Goal: Information Seeking & Learning: Learn about a topic

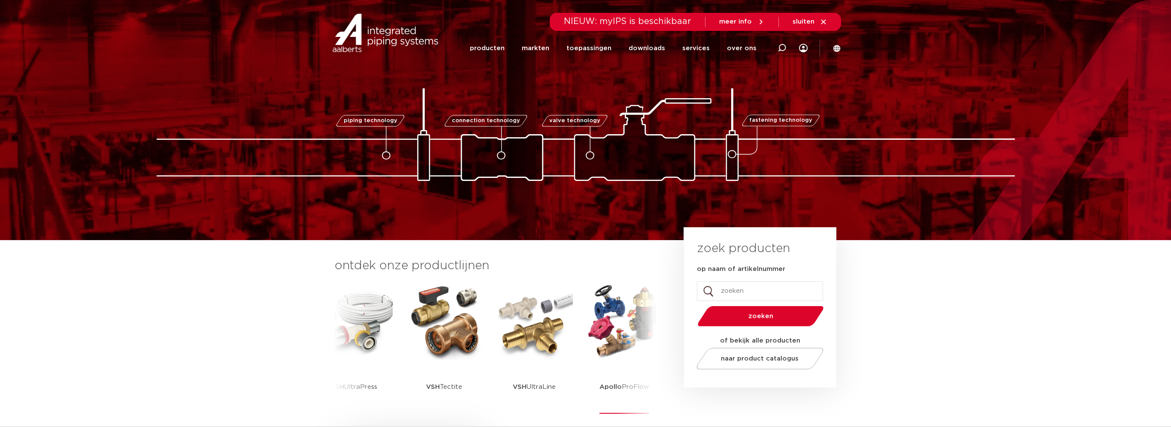
click at [631, 340] on img at bounding box center [624, 321] width 77 height 77
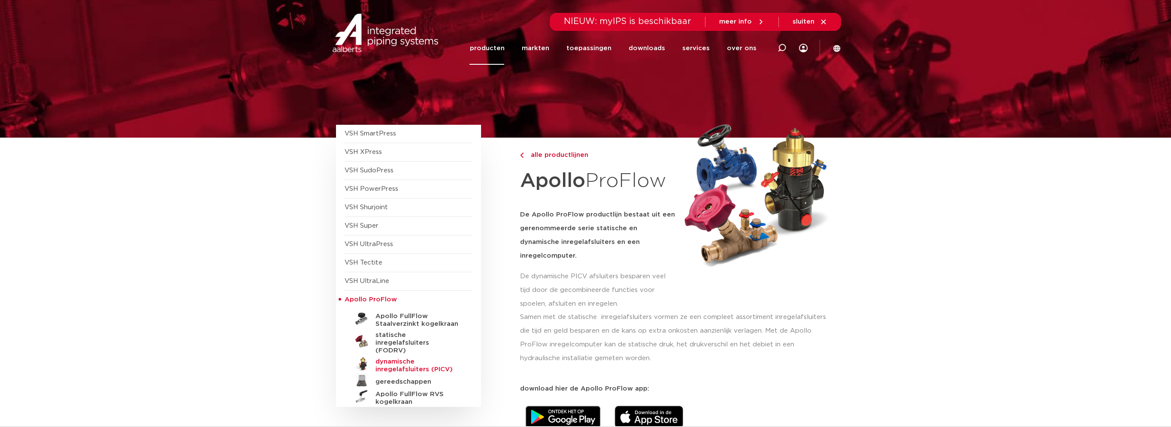
click at [394, 358] on h5 "dynamische inregelafsluiters (PICV)" at bounding box center [418, 365] width 85 height 15
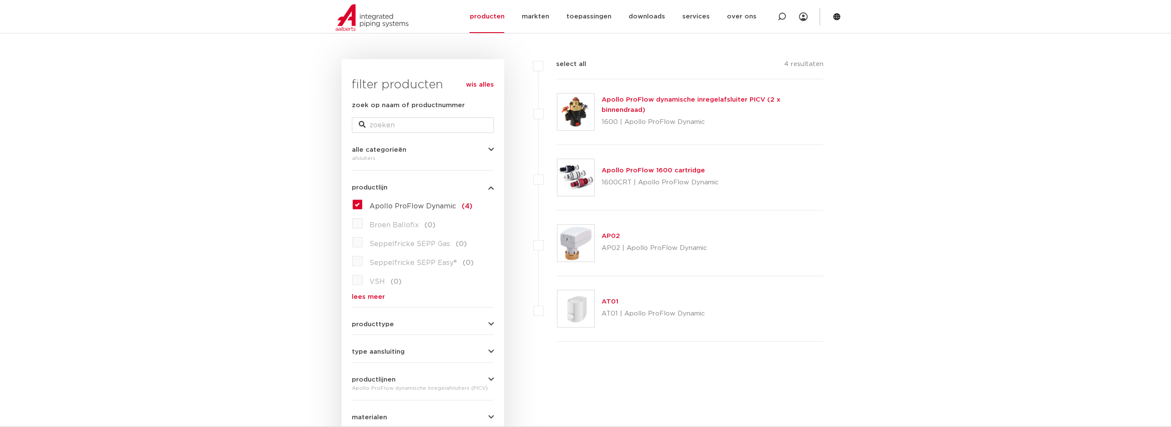
scroll to position [86, 0]
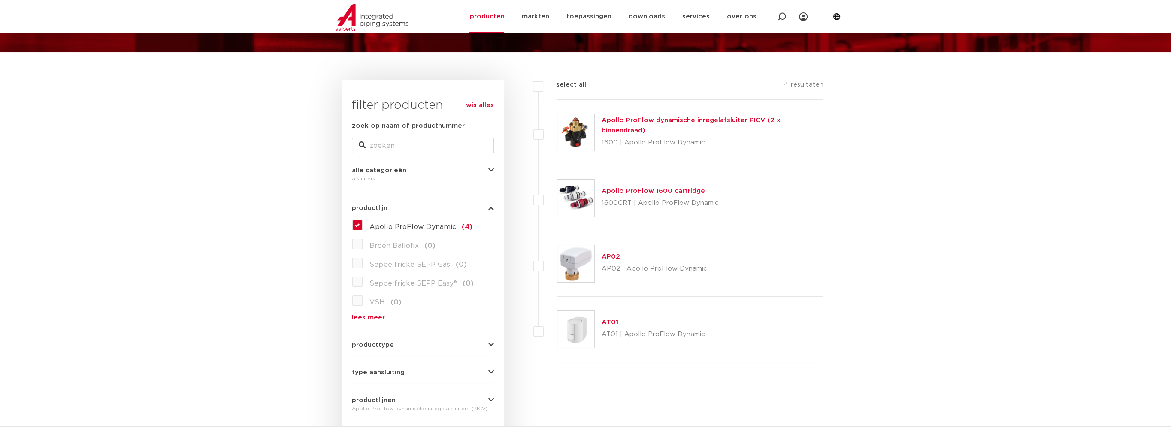
click at [657, 124] on link "Apollo ProFlow dynamische inregelafsluiter PICV (2 x binnendraad)" at bounding box center [691, 125] width 179 height 17
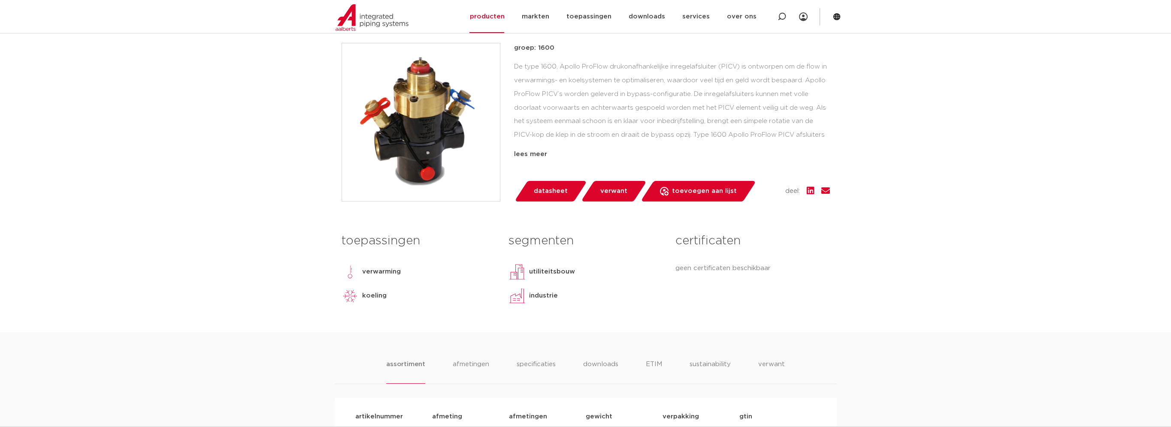
scroll to position [180, 0]
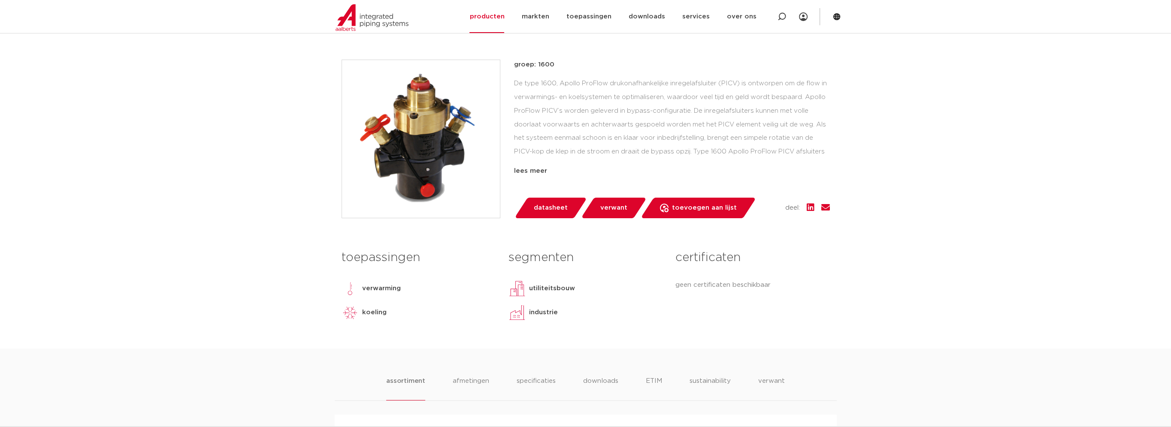
click at [555, 208] on span "datasheet" at bounding box center [551, 208] width 34 height 14
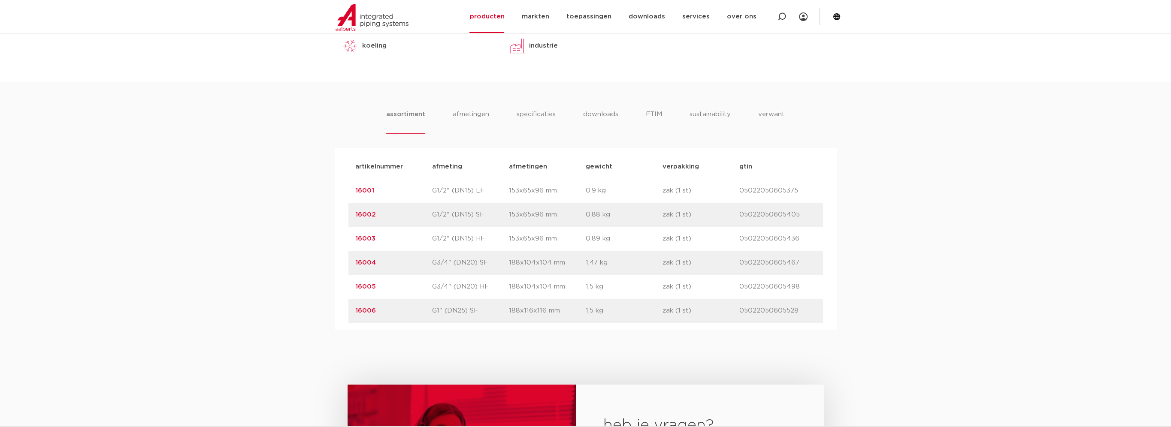
scroll to position [472, 0]
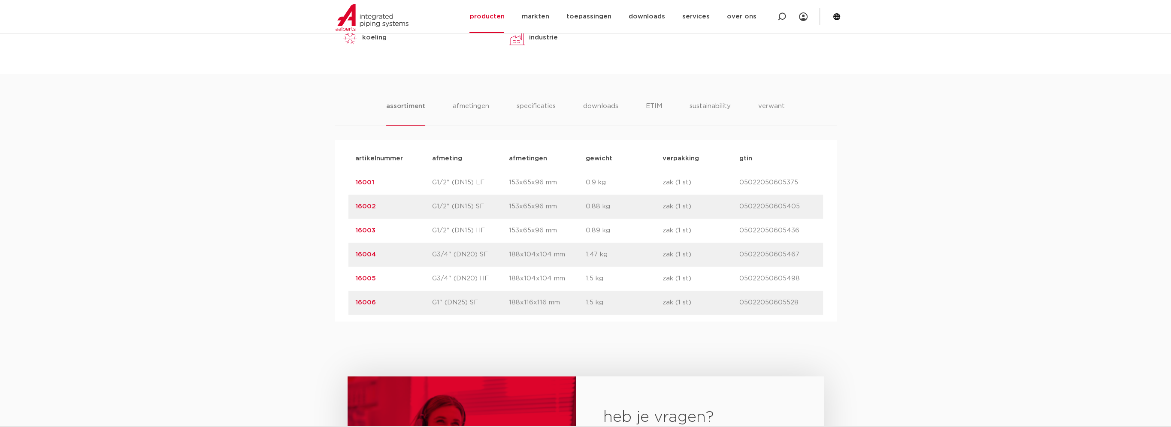
click at [365, 231] on link "16003" at bounding box center [365, 230] width 20 height 6
click at [361, 207] on link "16002" at bounding box center [365, 206] width 21 height 6
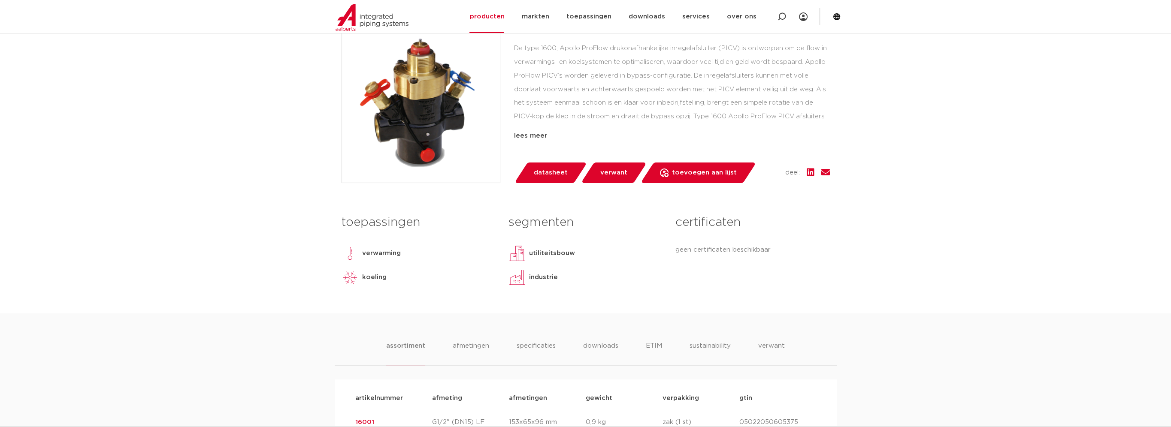
scroll to position [69, 0]
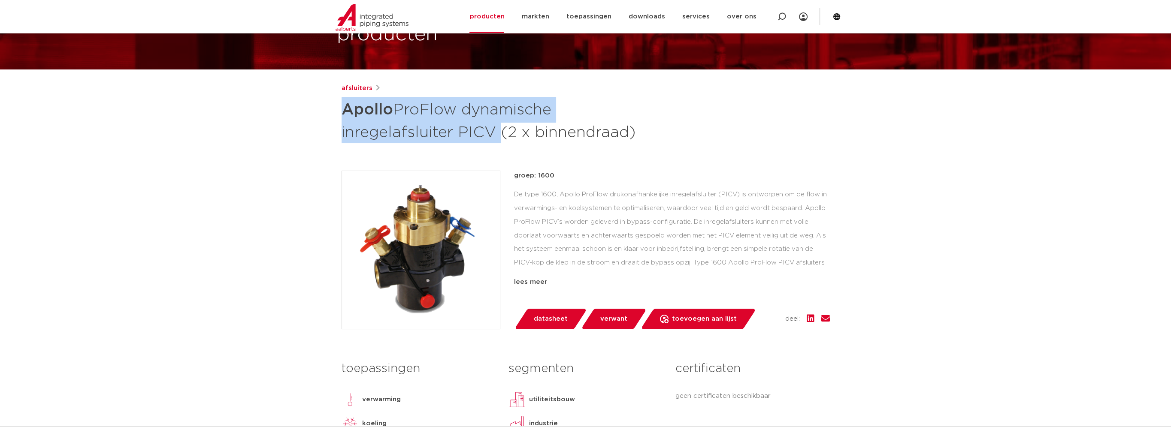
drag, startPoint x: 493, startPoint y: 132, endPoint x: 332, endPoint y: 115, distance: 161.9
copy h1 "Apollo ProFlow dynamische inregelafsluiter PICV"
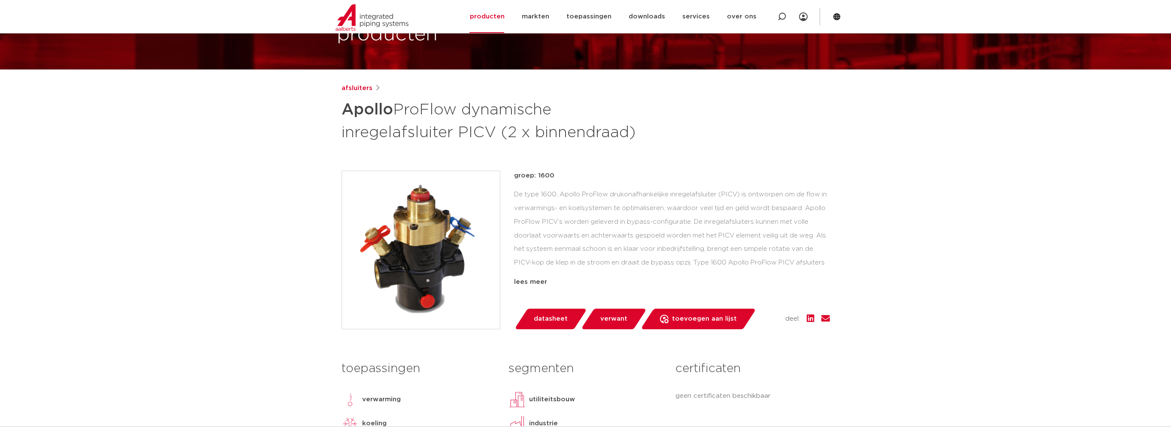
click at [664, 147] on div "afsluiters Apollo ProFlow dynamische inregelafsluiter PICV (2 x binnendraad) gr…" at bounding box center [586, 271] width 502 height 377
